Goal: Task Accomplishment & Management: Manage account settings

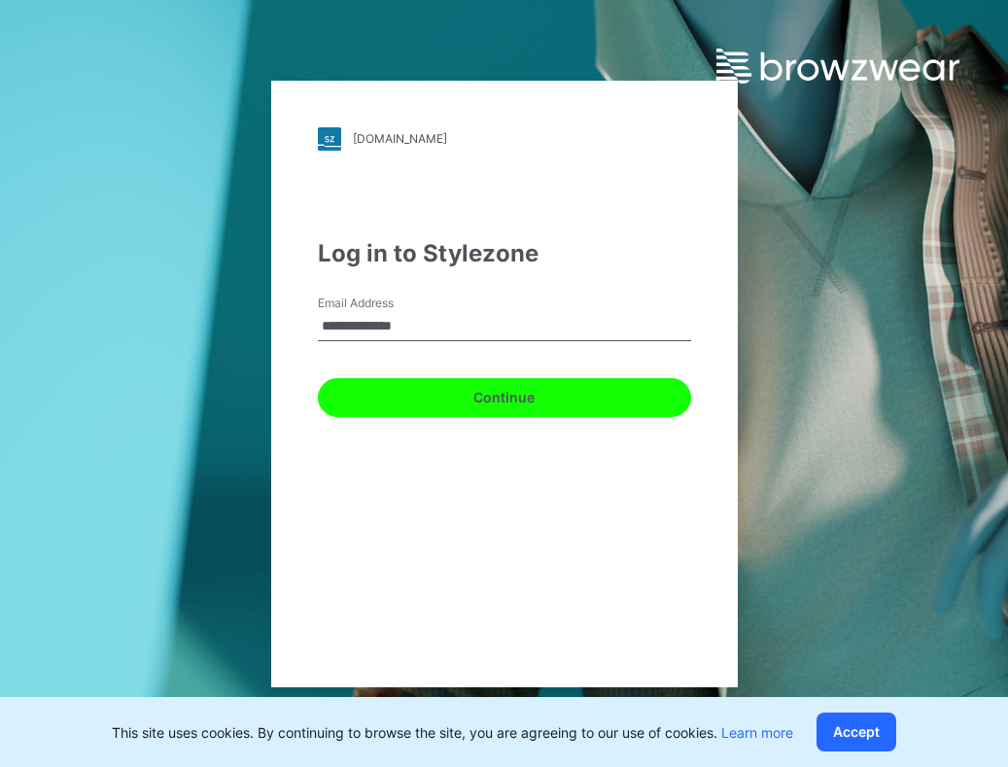
click at [393, 402] on button "Continue" at bounding box center [504, 397] width 373 height 39
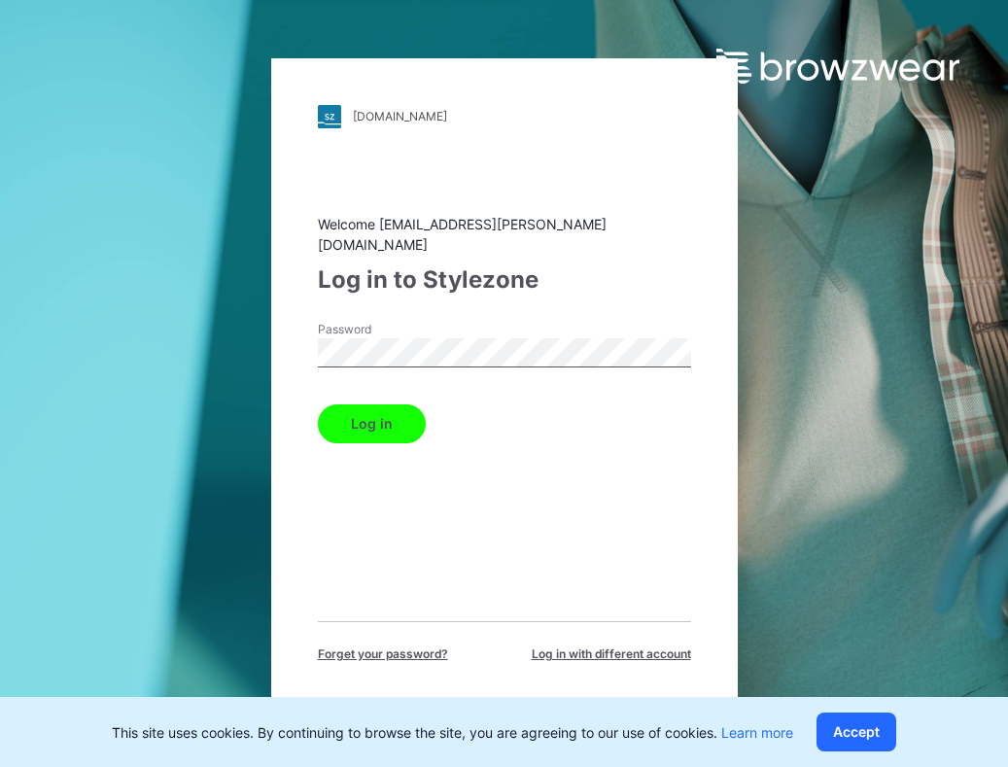
click at [318, 404] on button "Log in" at bounding box center [372, 423] width 108 height 39
